Goal: Task Accomplishment & Management: Manage account settings

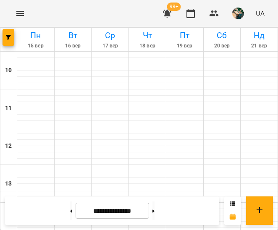
scroll to position [336, 0]
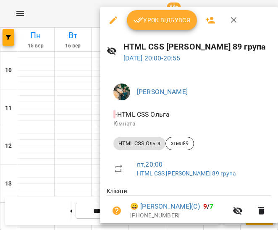
click at [149, 22] on span "Урок відбувся" at bounding box center [162, 20] width 57 height 10
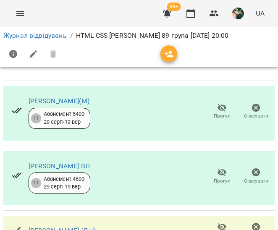
click at [219, 109] on icon "button" at bounding box center [222, 108] width 9 height 8
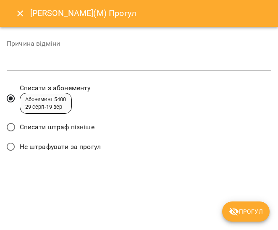
click at [50, 129] on span "Списати штраф пізніше" at bounding box center [57, 127] width 75 height 10
drag, startPoint x: 261, startPoint y: 212, endPoint x: 258, endPoint y: 206, distance: 7.0
click at [261, 212] on span "Прогул" at bounding box center [246, 212] width 34 height 10
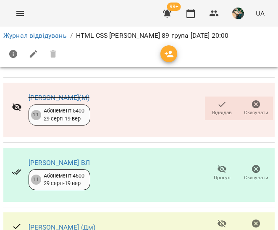
scroll to position [310, 0]
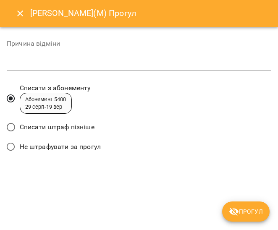
click at [69, 127] on span "Списати штраф пізніше" at bounding box center [57, 127] width 75 height 10
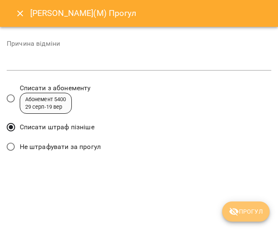
click at [252, 210] on span "Прогул" at bounding box center [246, 212] width 34 height 10
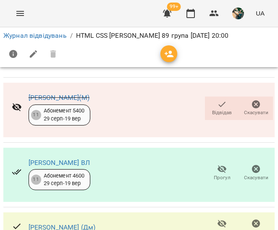
scroll to position [352, 0]
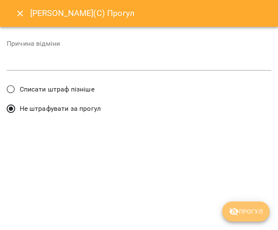
click at [251, 213] on span "Прогул" at bounding box center [246, 212] width 34 height 10
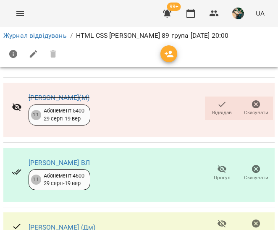
scroll to position [0, 0]
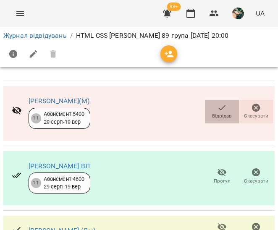
click at [210, 109] on span "Відвідав" at bounding box center [222, 111] width 24 height 17
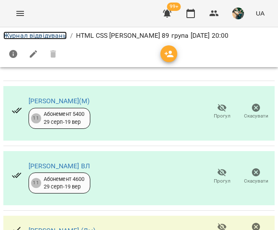
click at [50, 37] on link "Журнал відвідувань" at bounding box center [34, 36] width 63 height 8
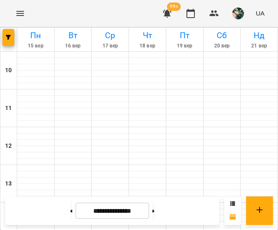
scroll to position [307, 0]
